Goal: Participate in discussion: Engage in conversation with other users on a specific topic

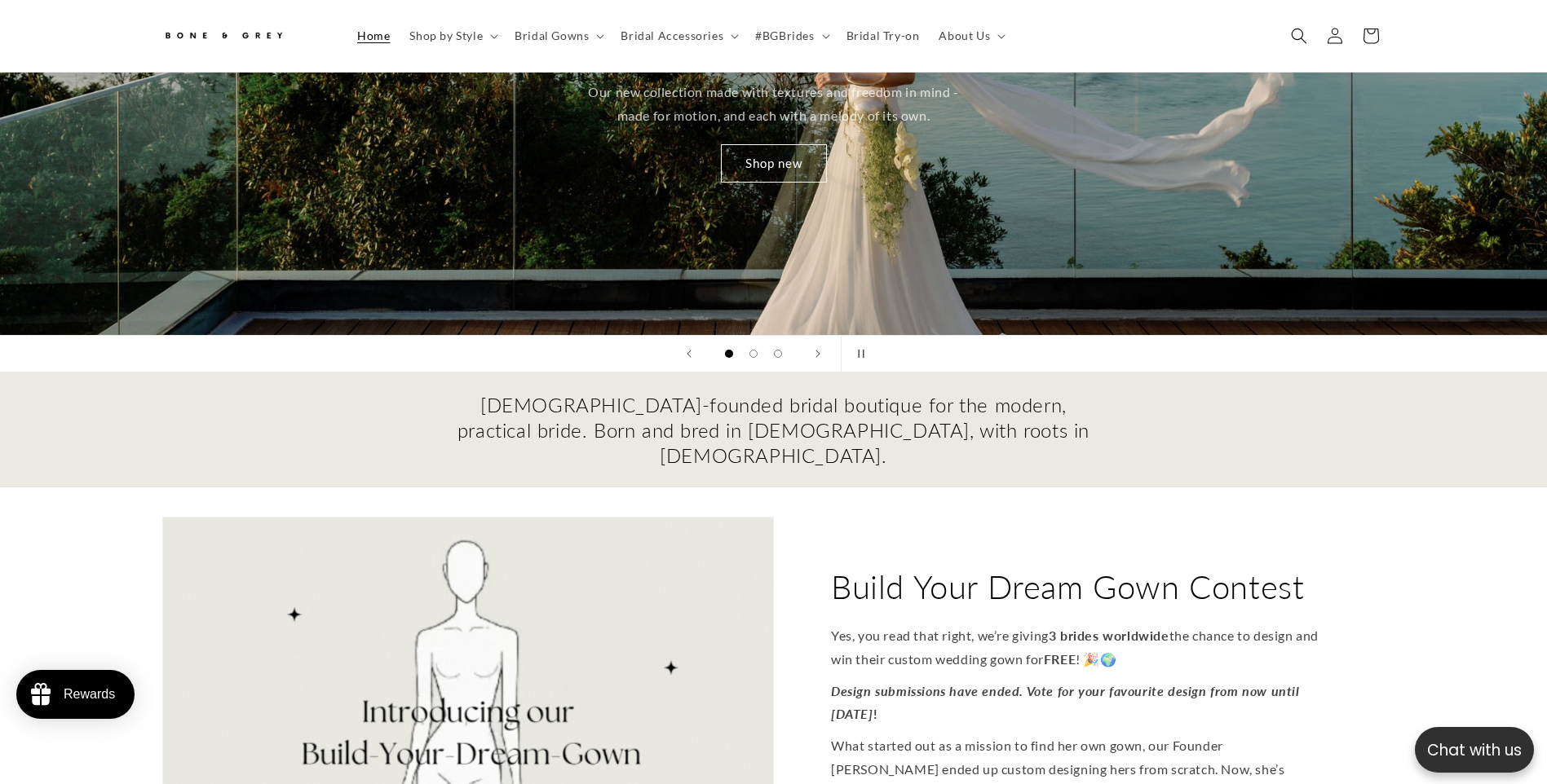
scroll to position [643, 0]
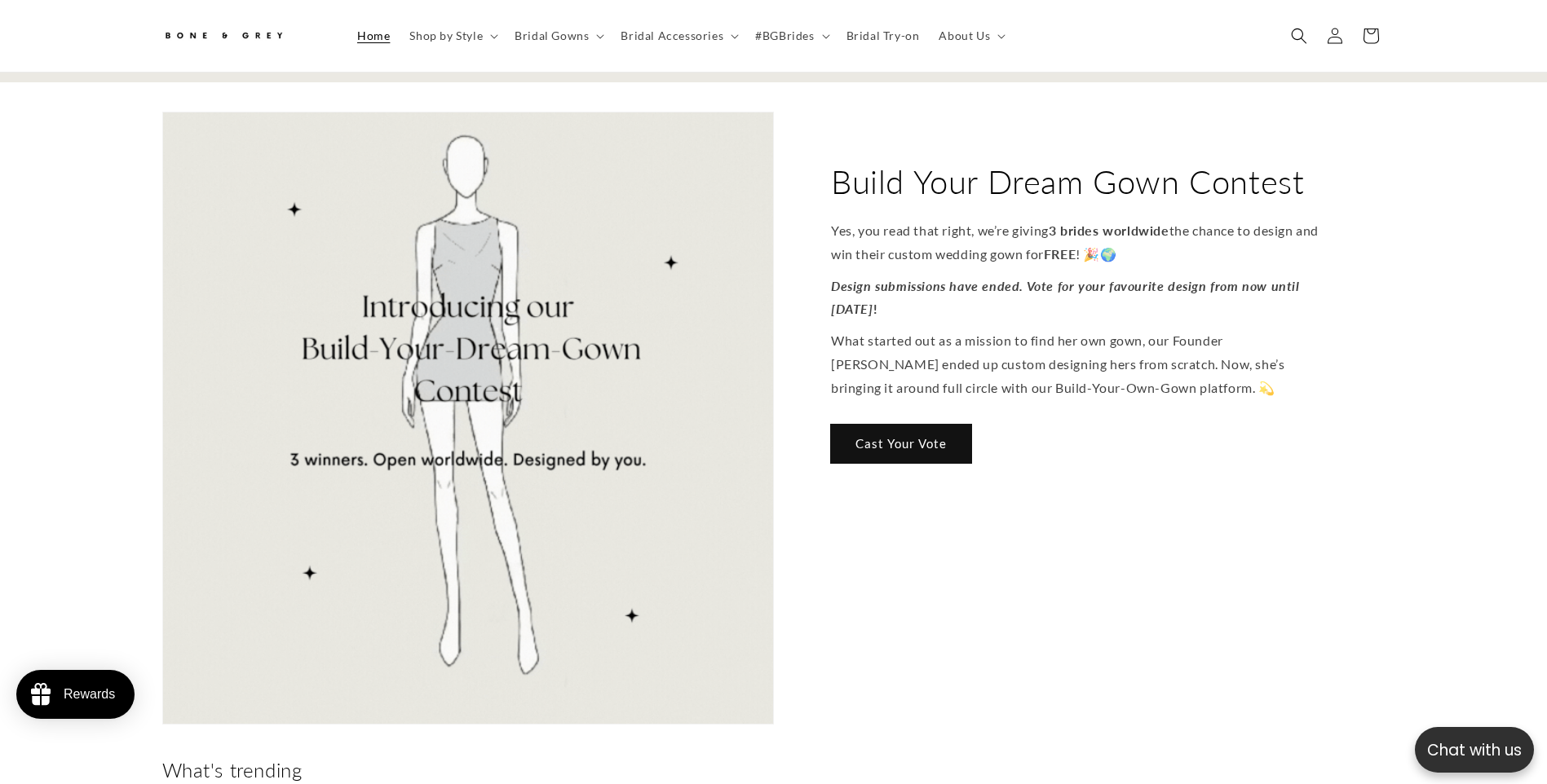
click at [844, 425] on link "Cast Your Vote" at bounding box center [901, 444] width 140 height 39
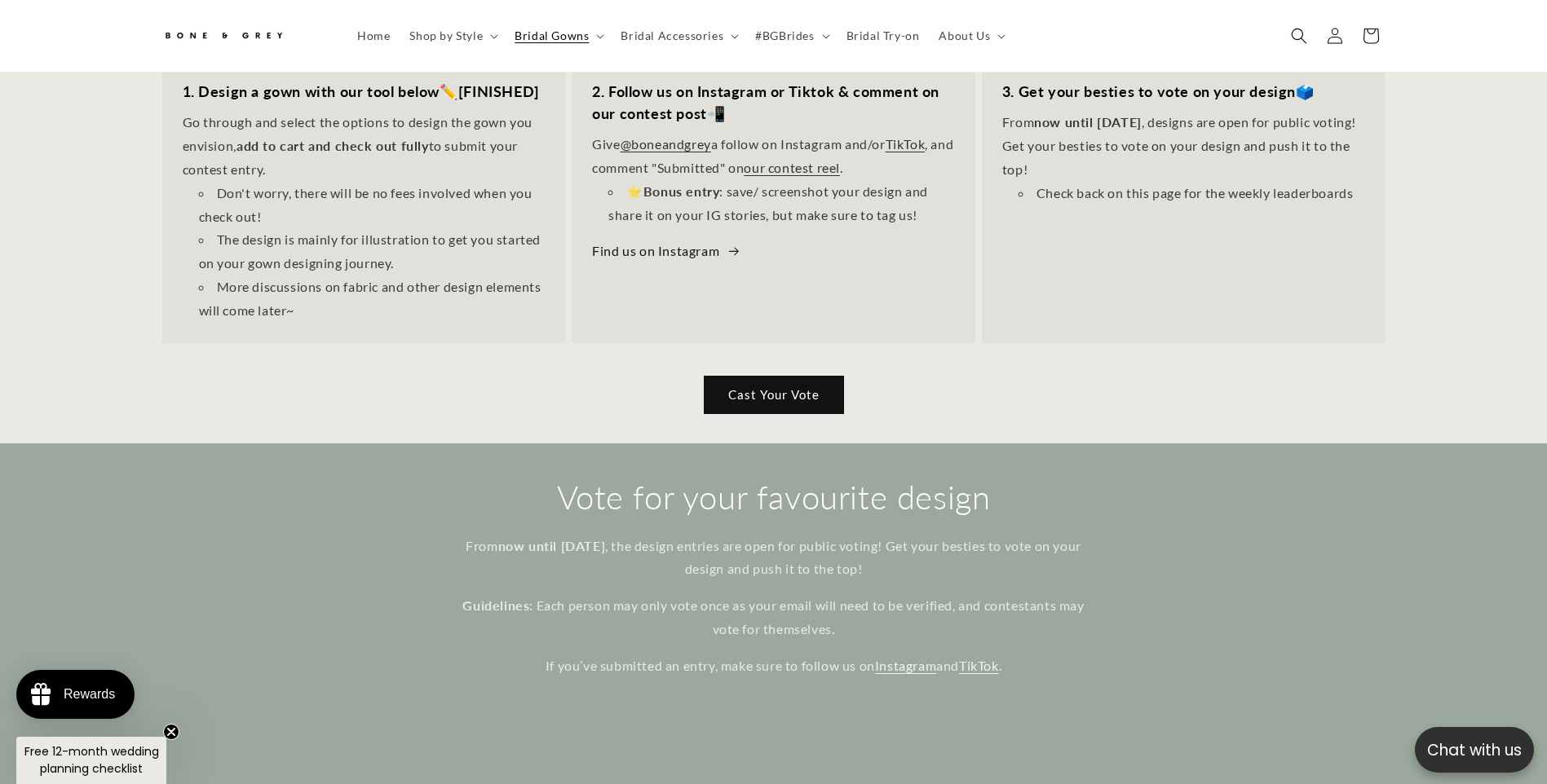
scroll to position [724, 0]
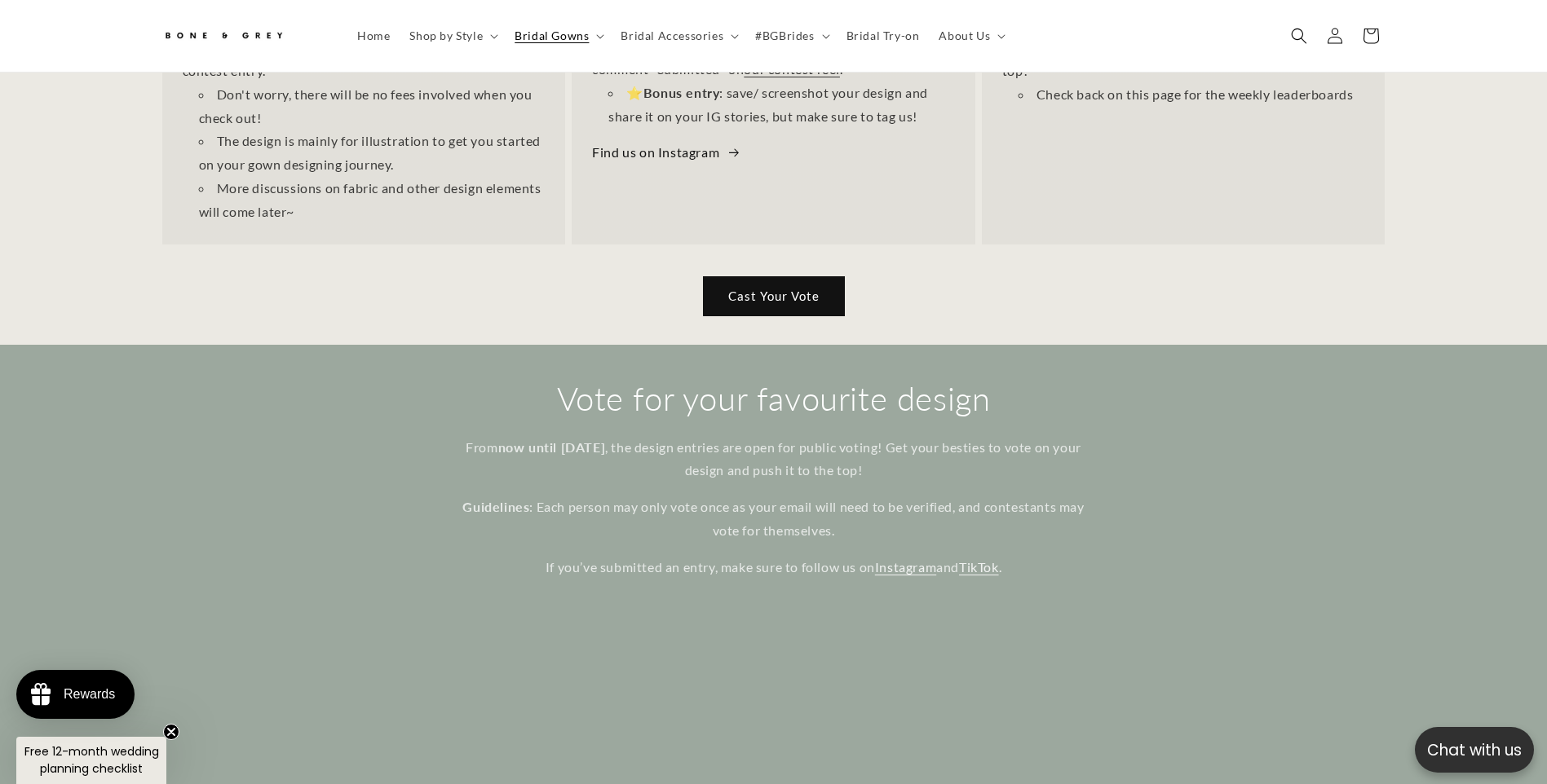
click at [774, 298] on link "Cast Your Vote" at bounding box center [774, 296] width 140 height 39
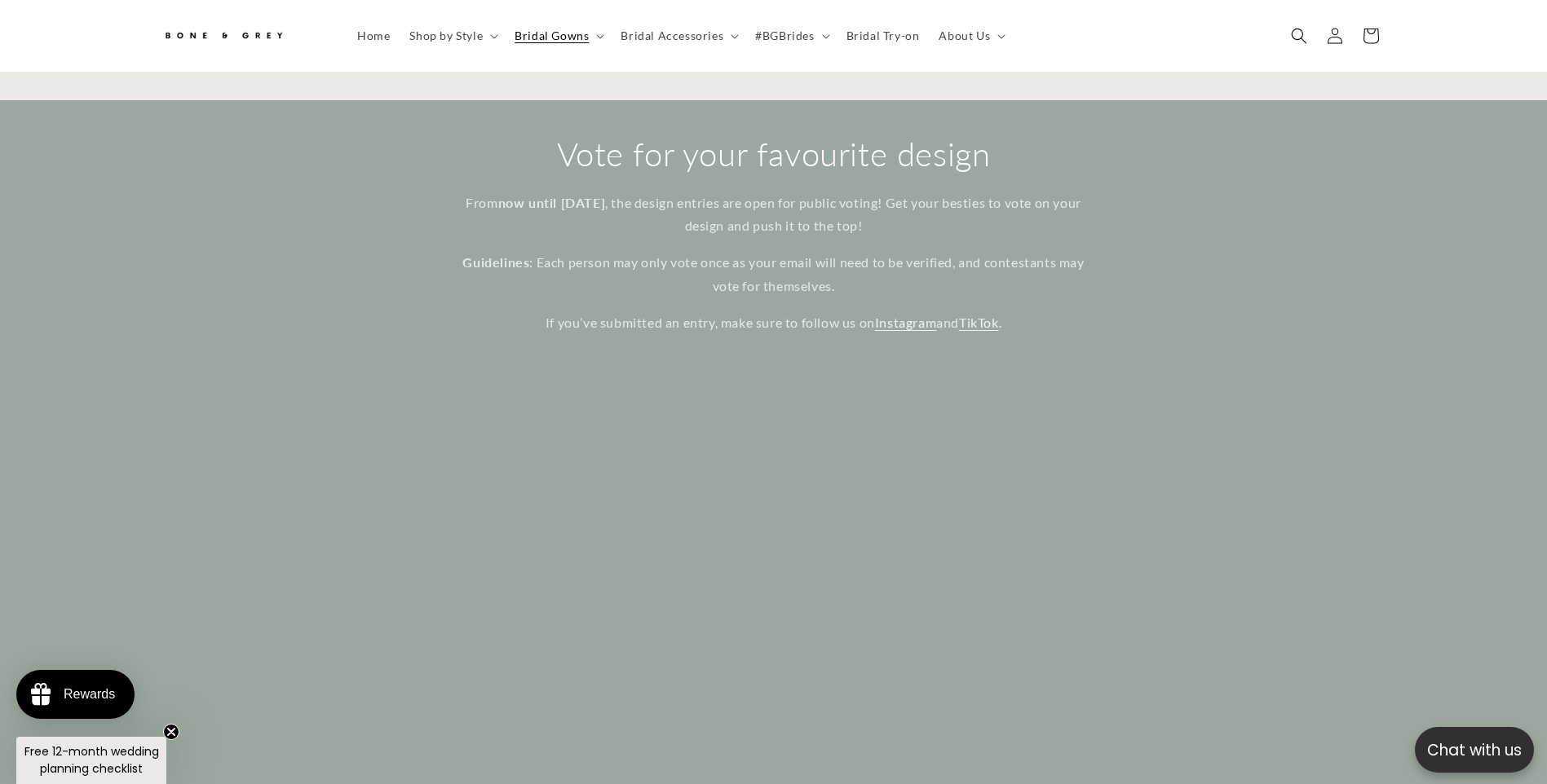
scroll to position [8842, 0]
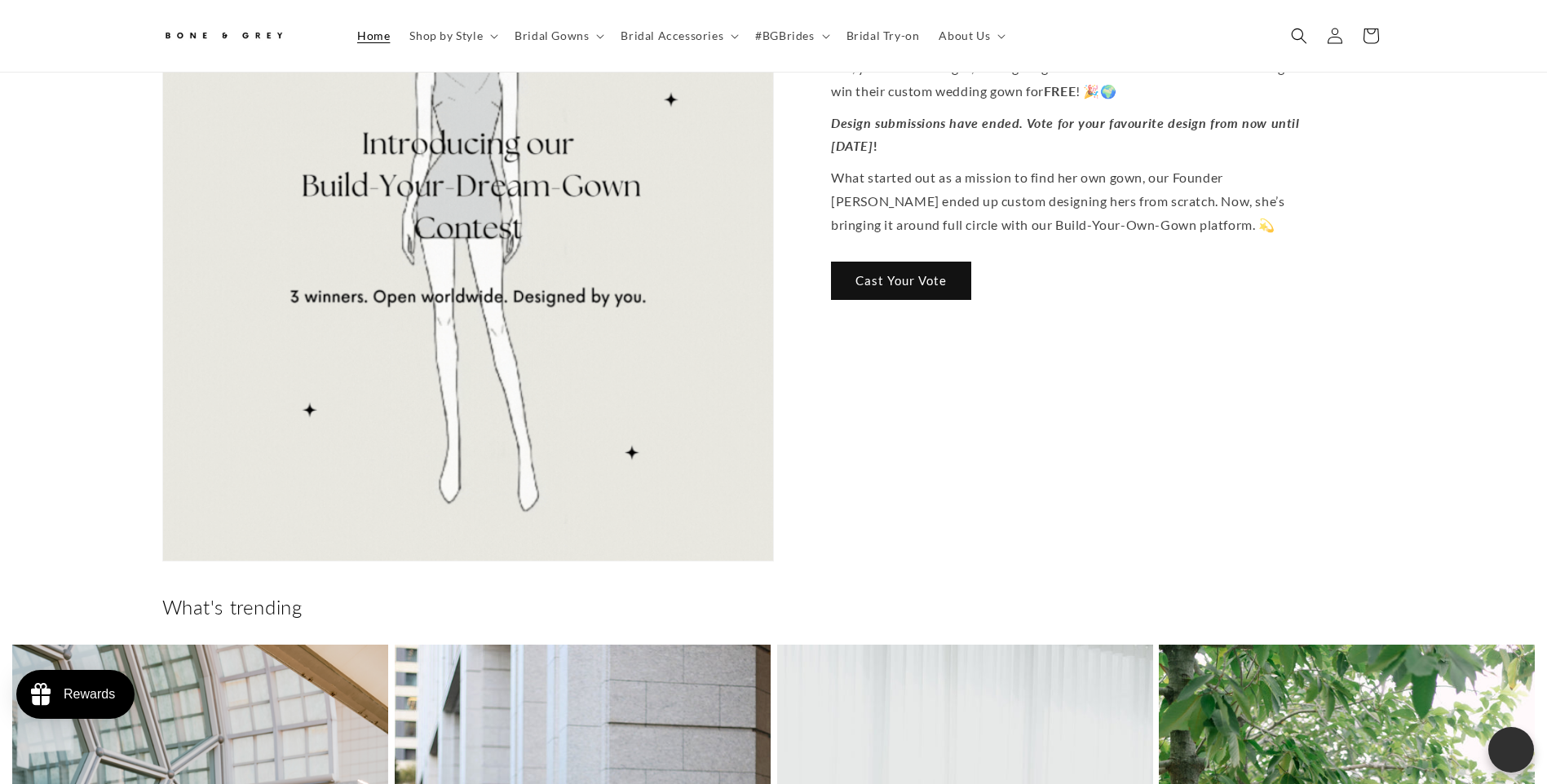
click at [912, 194] on p "What started out as a mission to find her own gown, our Founder [PERSON_NAME] e…" at bounding box center [1079, 202] width 498 height 70
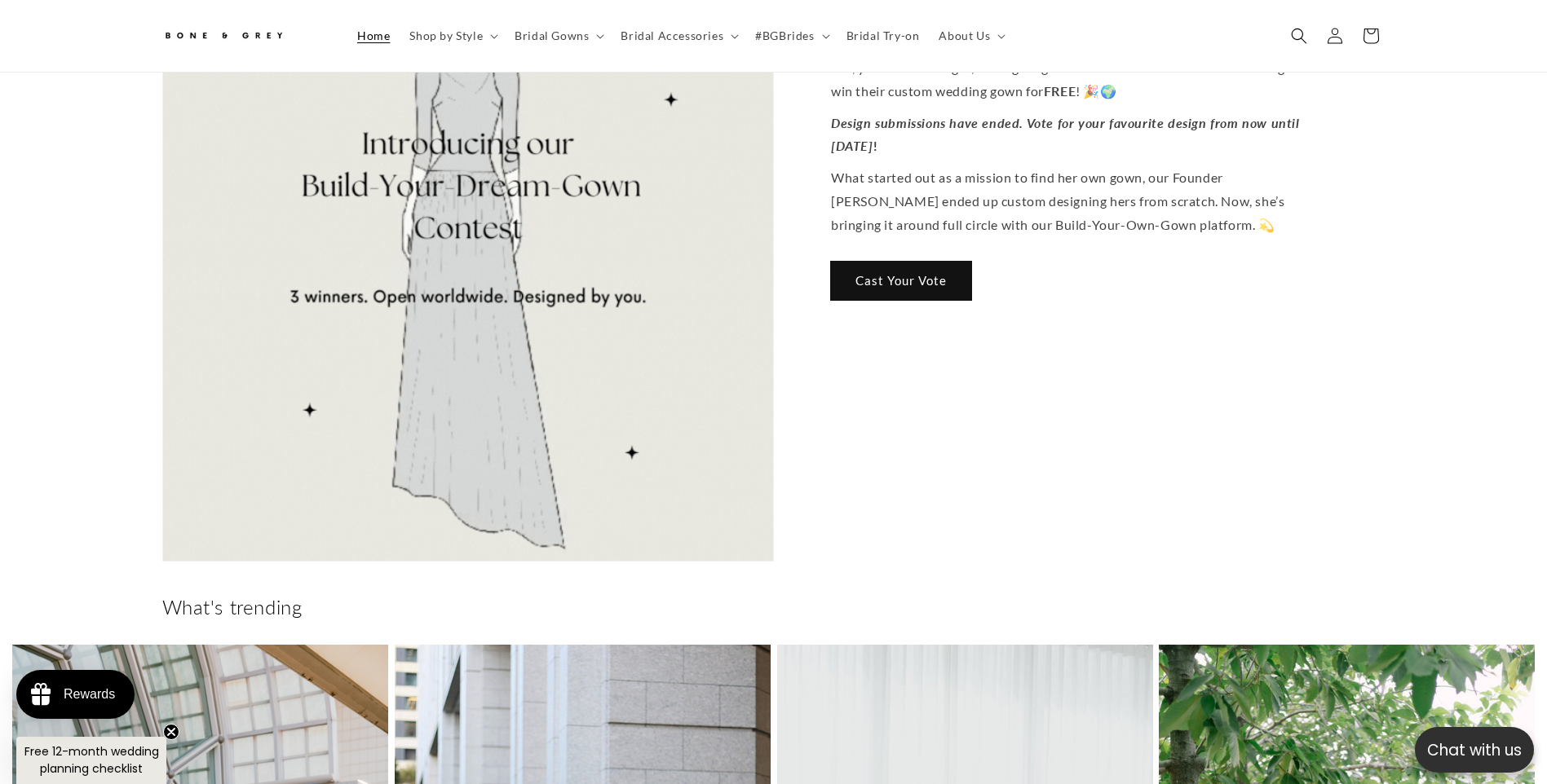
click at [915, 262] on link "Cast Your Vote" at bounding box center [901, 281] width 140 height 39
